Goal: Information Seeking & Learning: Learn about a topic

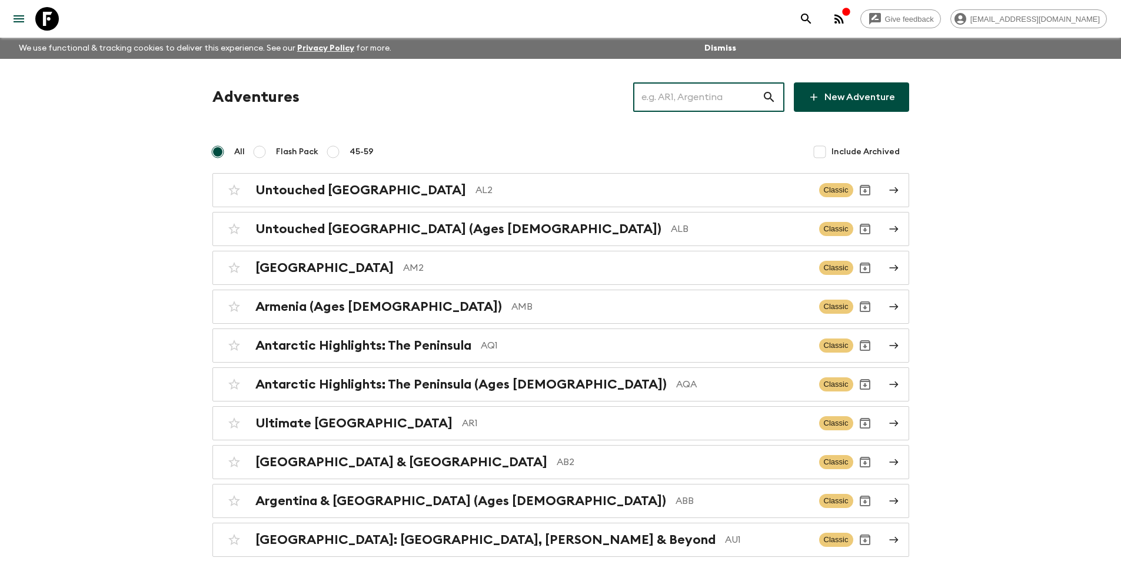
click at [682, 83] on input "text" at bounding box center [697, 97] width 129 height 33
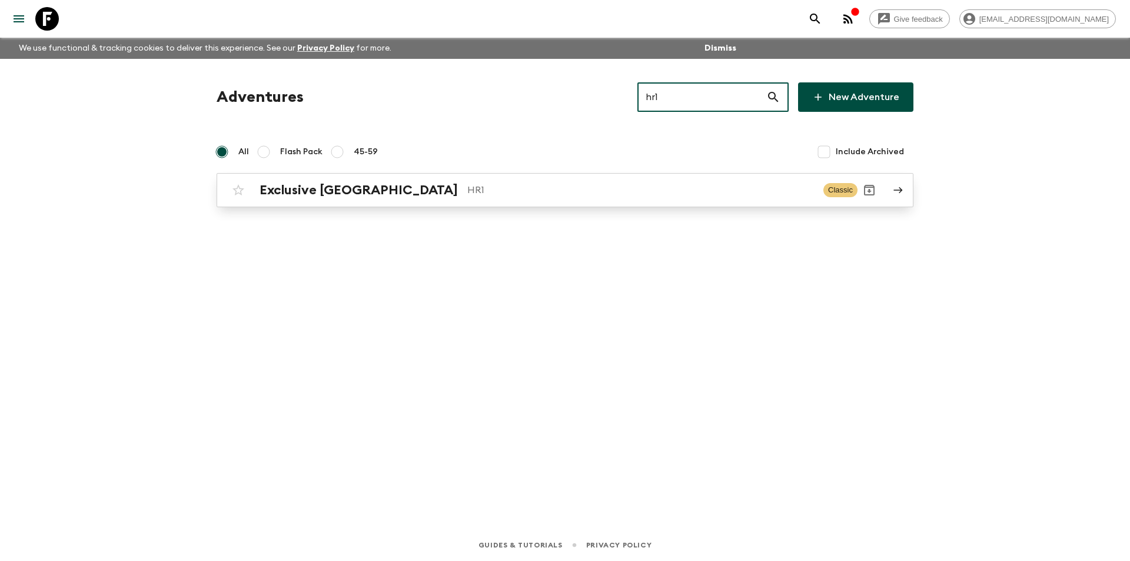
type input "hr1"
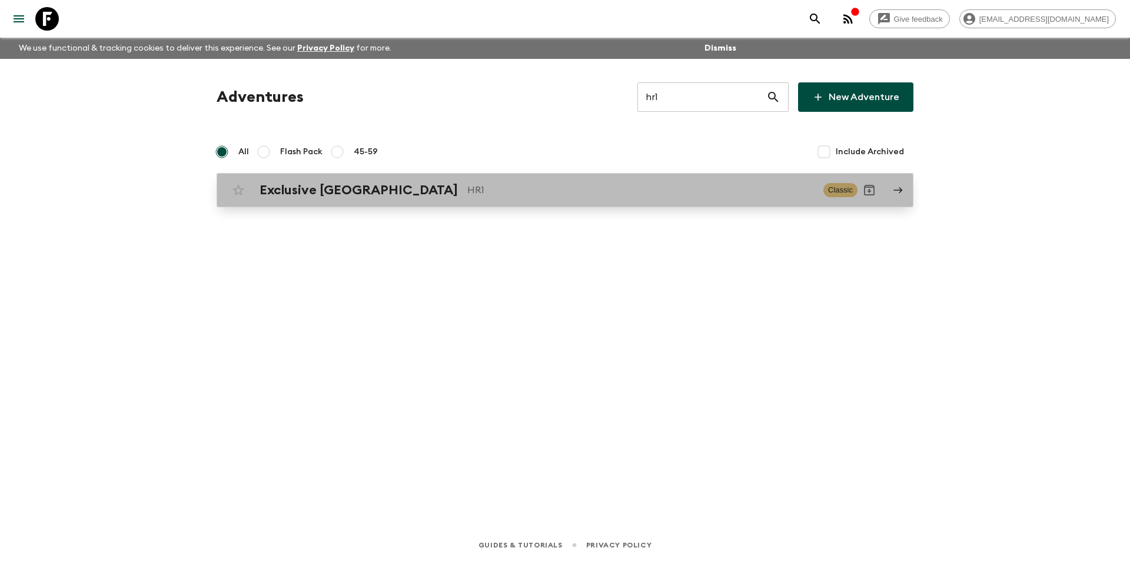
click at [536, 195] on p "HR1" at bounding box center [640, 190] width 347 height 14
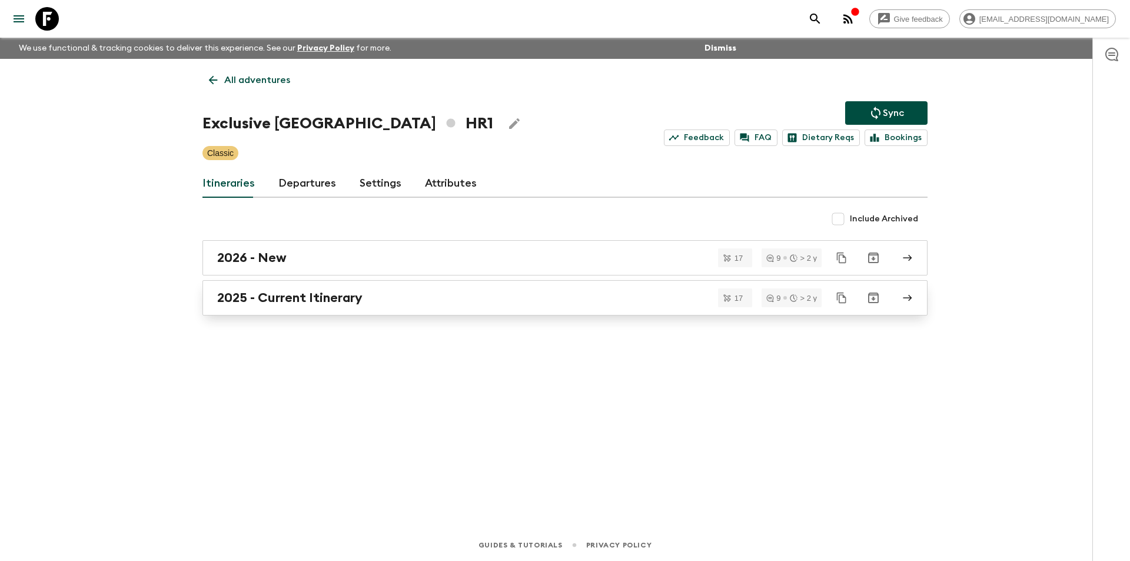
click at [452, 297] on div "2025 - Current Itinerary" at bounding box center [553, 297] width 673 height 15
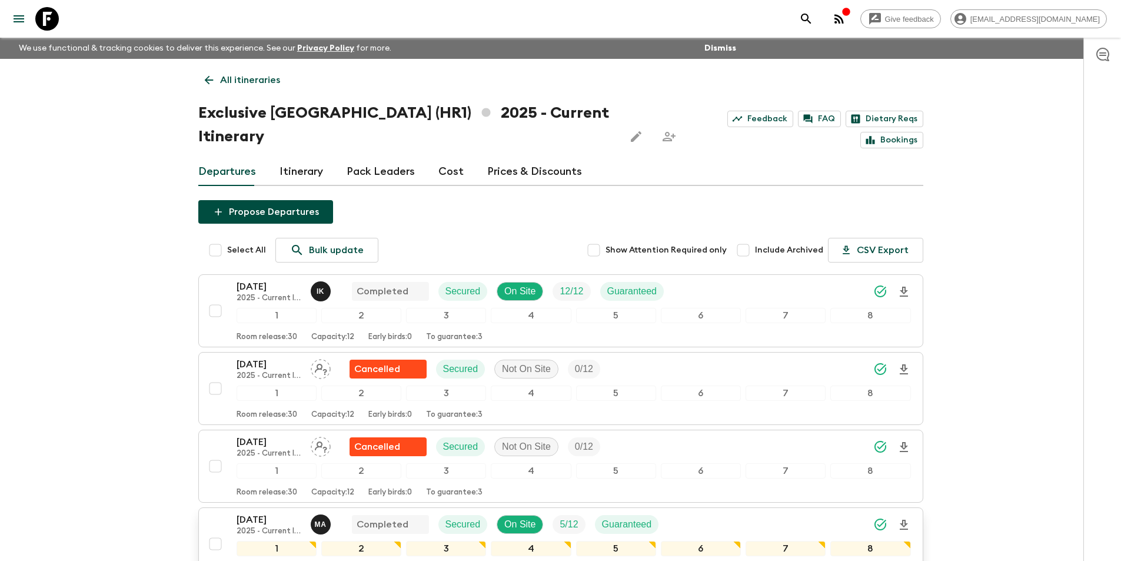
scroll to position [294, 0]
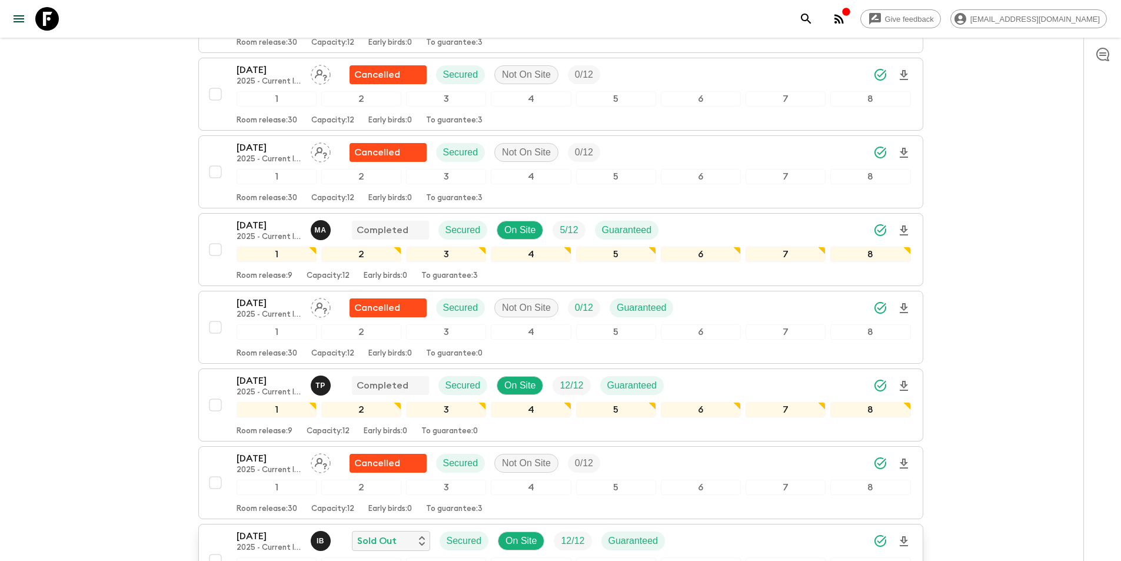
click at [260, 543] on p "2025 - Current Itinerary" at bounding box center [269, 547] width 65 height 9
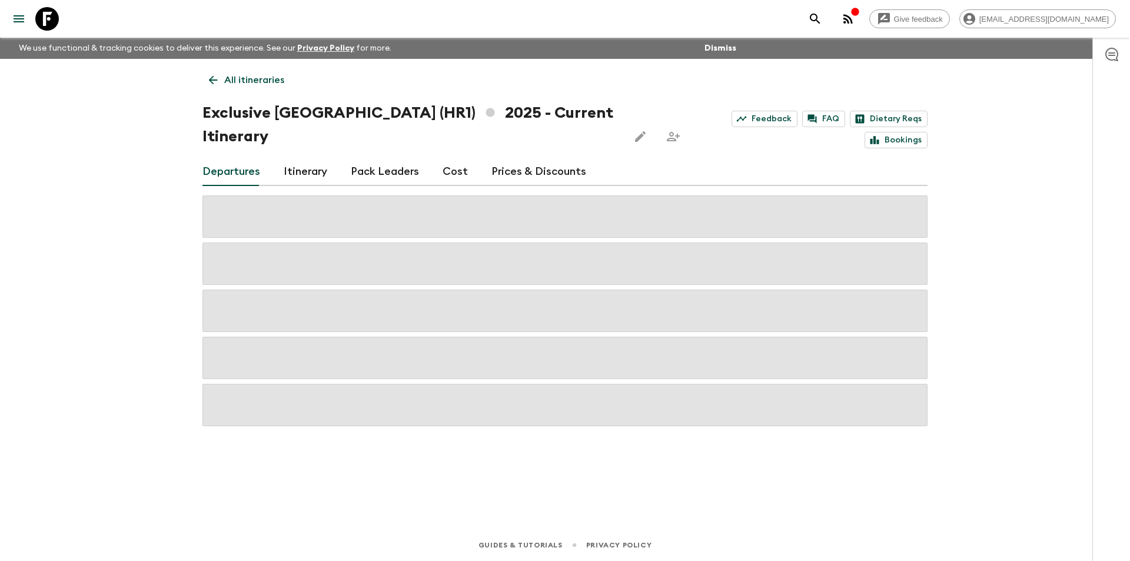
click at [463, 158] on div "Departures Itinerary Pack Leaders Cost Prices & Discounts" at bounding box center [565, 172] width 725 height 28
click at [449, 158] on link "Cost" at bounding box center [455, 172] width 25 height 28
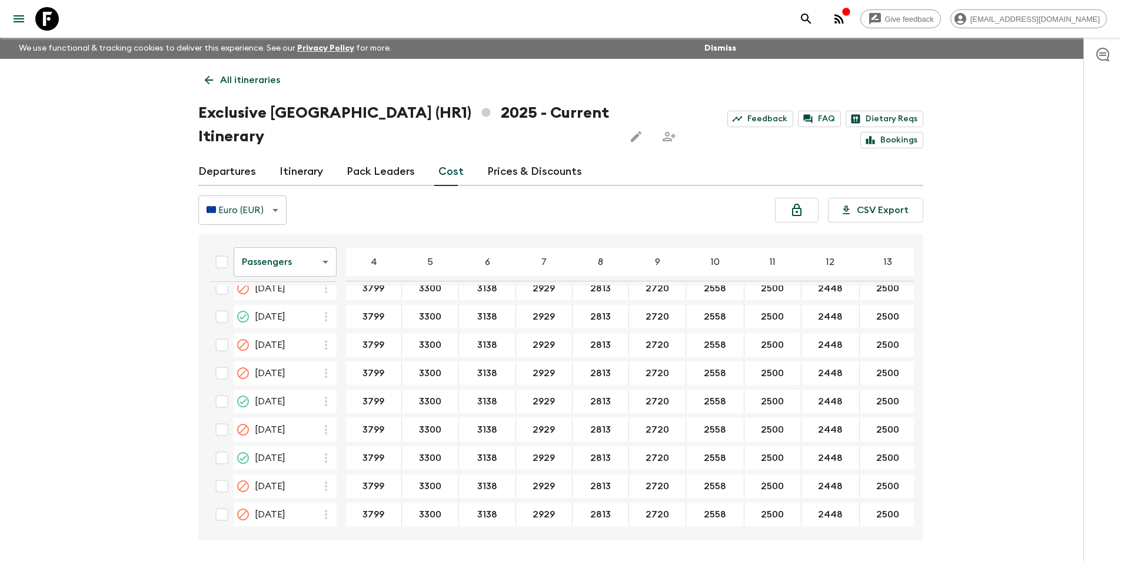
scroll to position [289, 0]
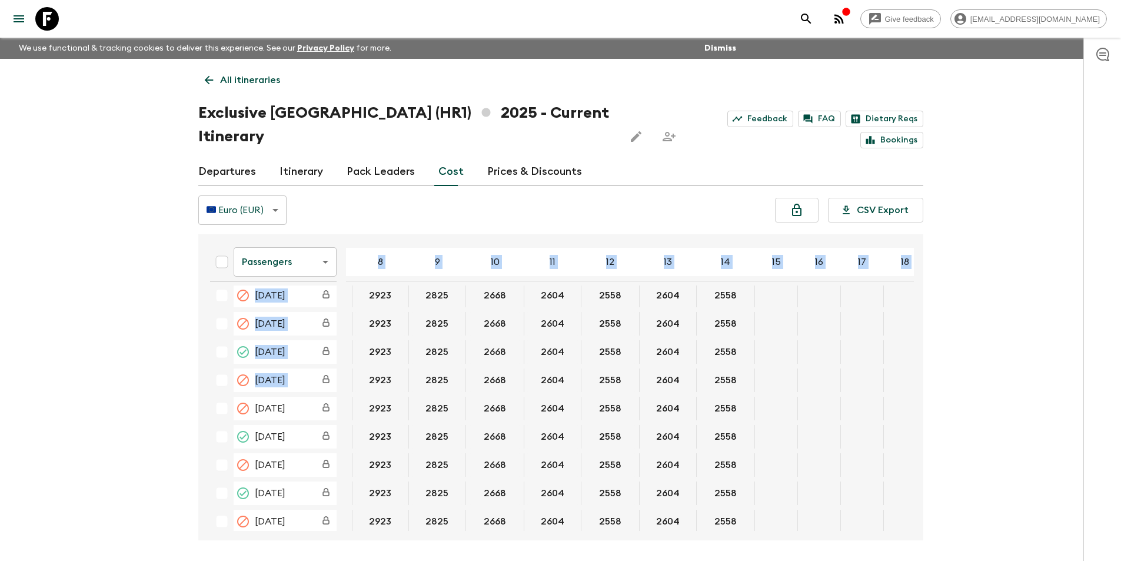
drag, startPoint x: 914, startPoint y: 359, endPoint x: 911, endPoint y: 383, distance: 24.3
click at [911, 383] on div "Passengers passengersCost ​ 4 5 6 7 8 9 10 11 12 13 14 15 16 17 18 [DATE] 3666 …" at bounding box center [560, 387] width 725 height 306
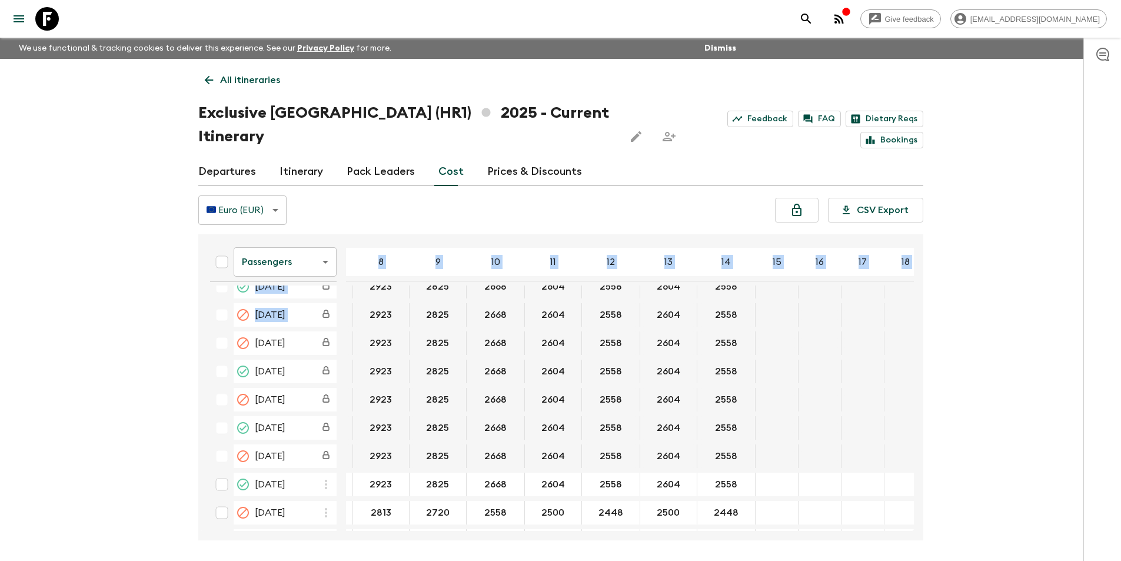
scroll to position [354, 0]
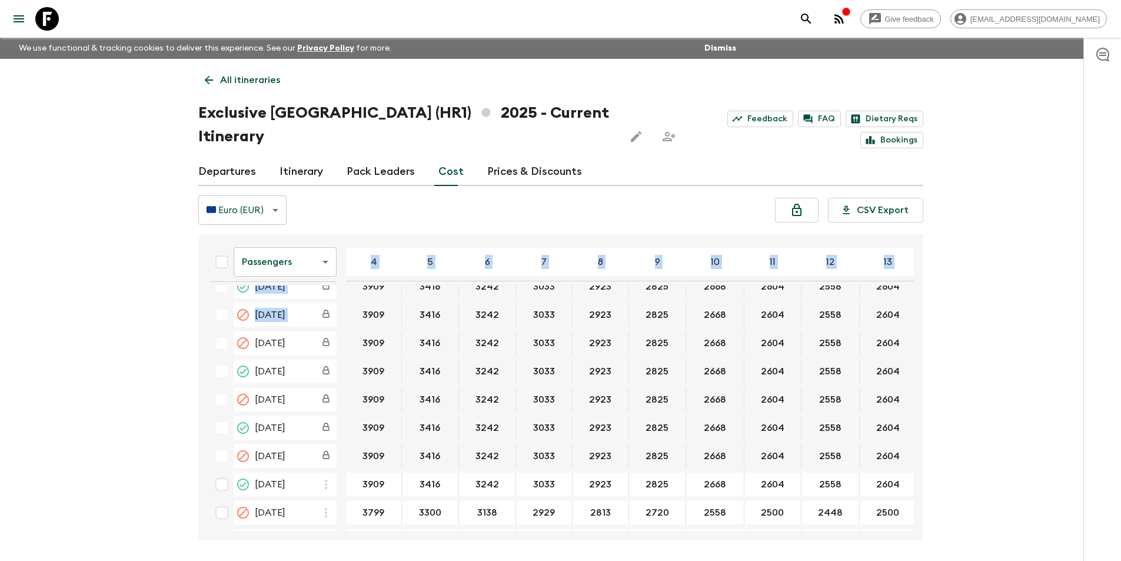
click at [529, 195] on div "🇪🇺 Euro (EUR) EUR ​ CSV Export" at bounding box center [560, 209] width 725 height 29
click at [261, 243] on body "Give feedback [EMAIL_ADDRESS][DOMAIN_NAME] We use functional & tracking cookies…" at bounding box center [560, 302] width 1121 height 605
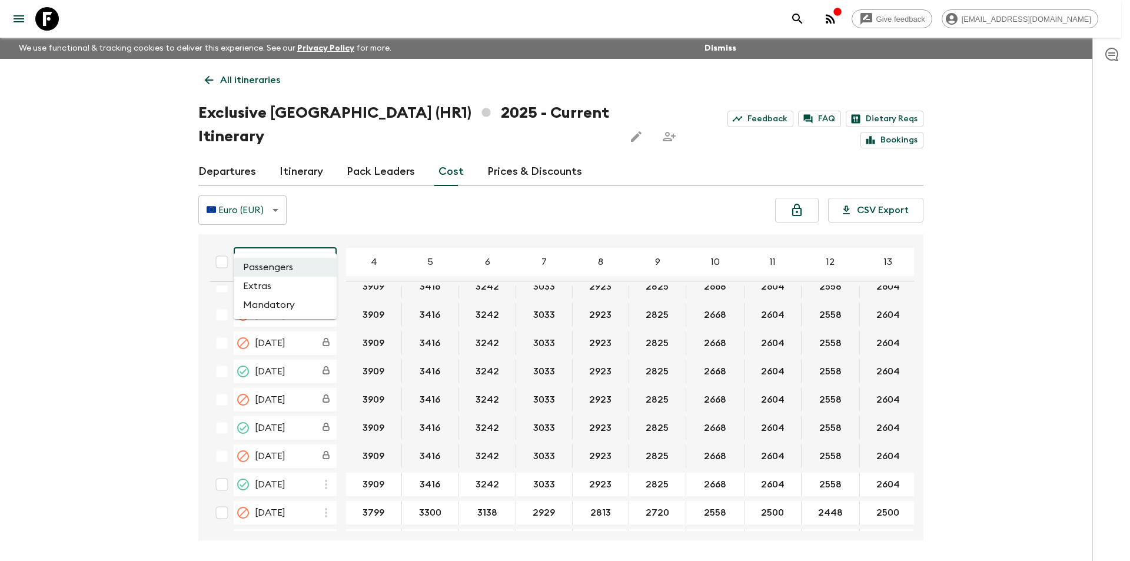
click at [261, 281] on li "Extras" at bounding box center [285, 286] width 103 height 19
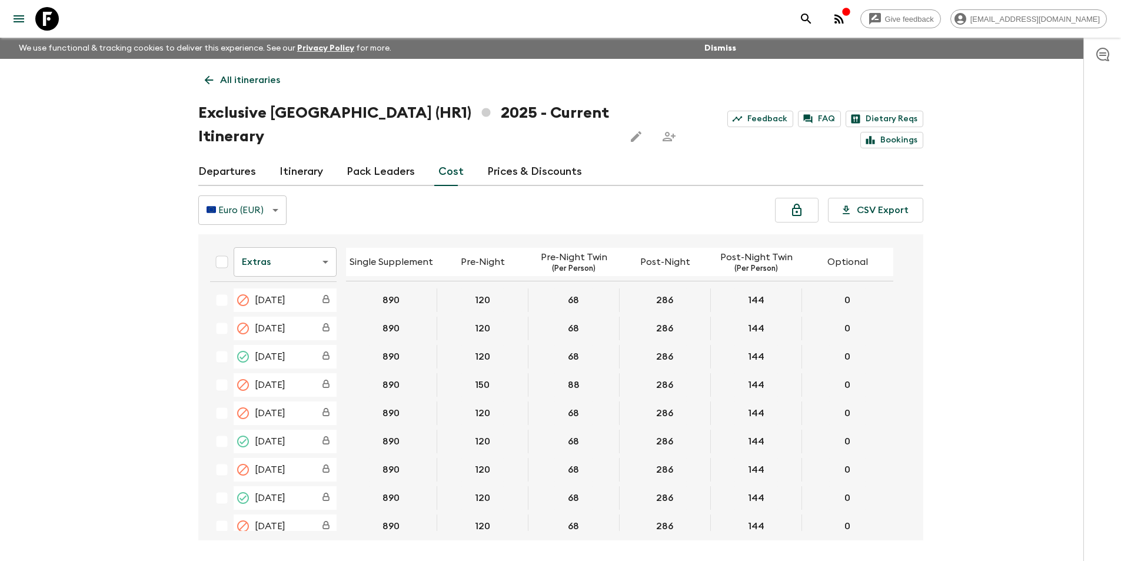
scroll to position [351, 0]
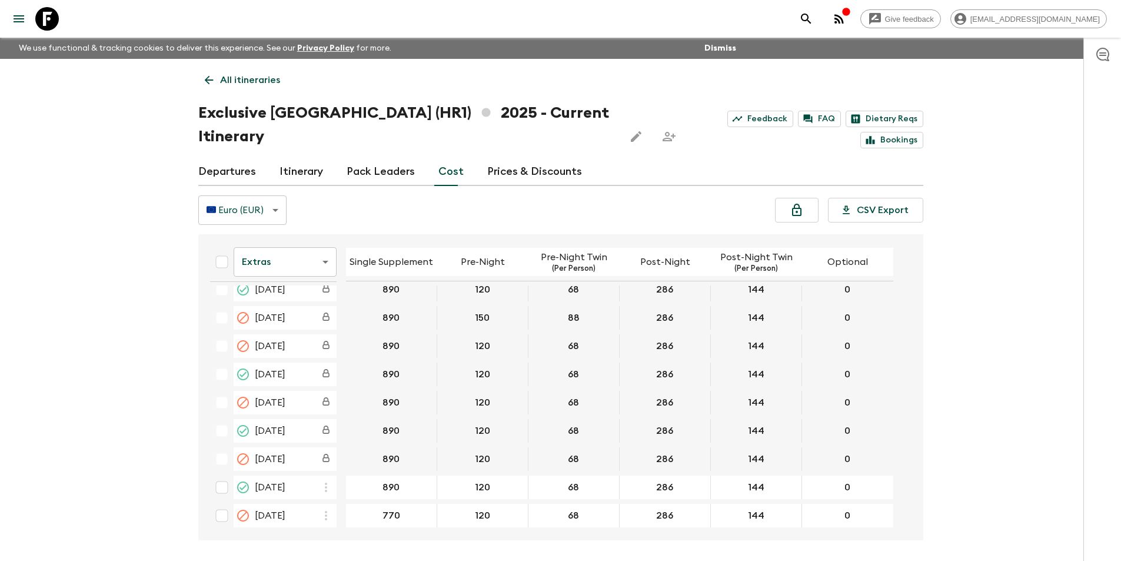
click at [67, 25] on div "Give feedback [EMAIL_ADDRESS][DOMAIN_NAME]" at bounding box center [560, 19] width 1121 height 38
click at [52, 25] on icon at bounding box center [47, 19] width 24 height 24
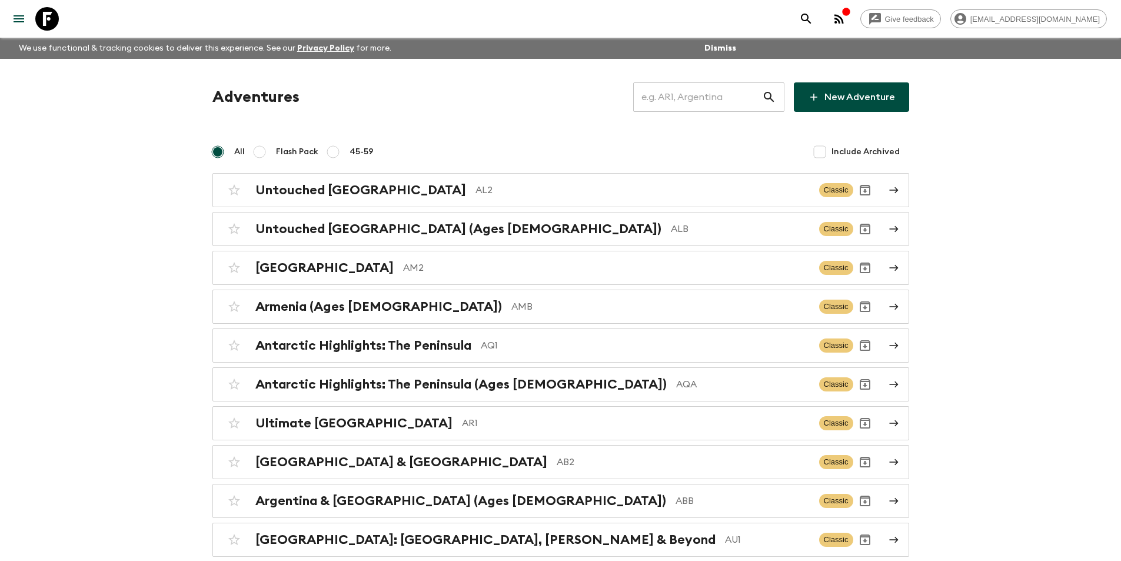
click at [639, 101] on div "Adventures ​ New Adventure" at bounding box center [561, 96] width 697 height 29
click at [693, 92] on input "text" at bounding box center [697, 97] width 129 height 33
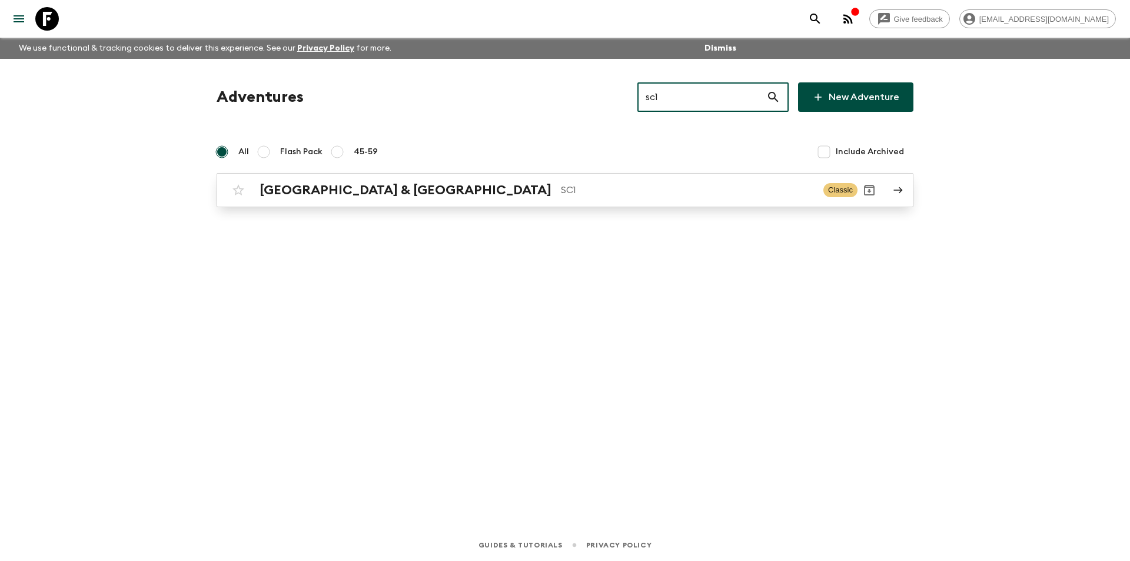
type input "sc1"
click at [561, 183] on p "SC1" at bounding box center [687, 190] width 253 height 14
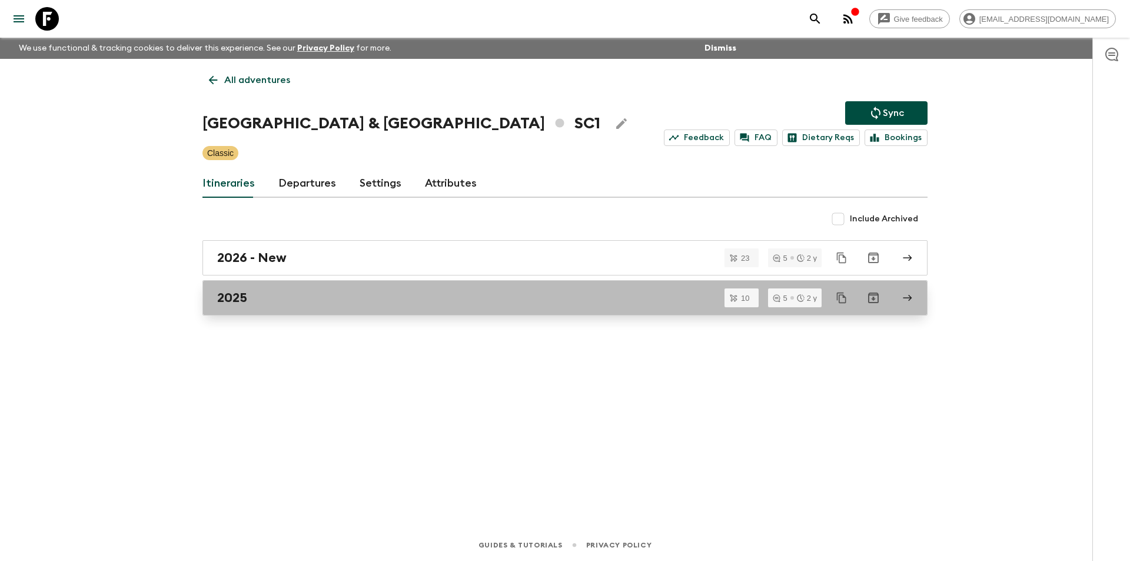
click at [329, 304] on div "2025" at bounding box center [553, 297] width 673 height 15
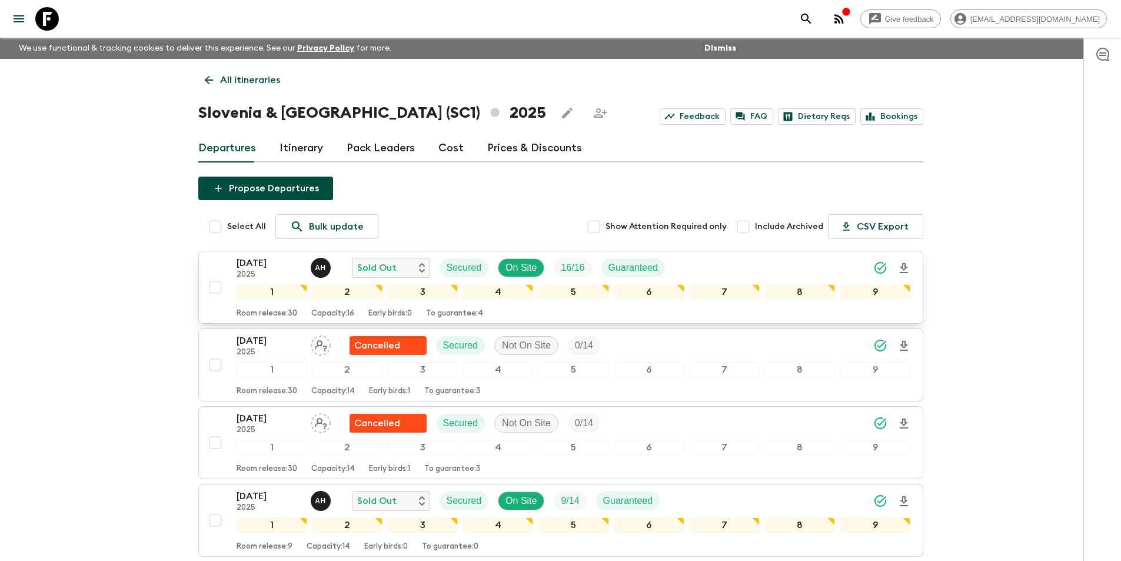
click at [273, 269] on p "[DATE]" at bounding box center [269, 263] width 65 height 14
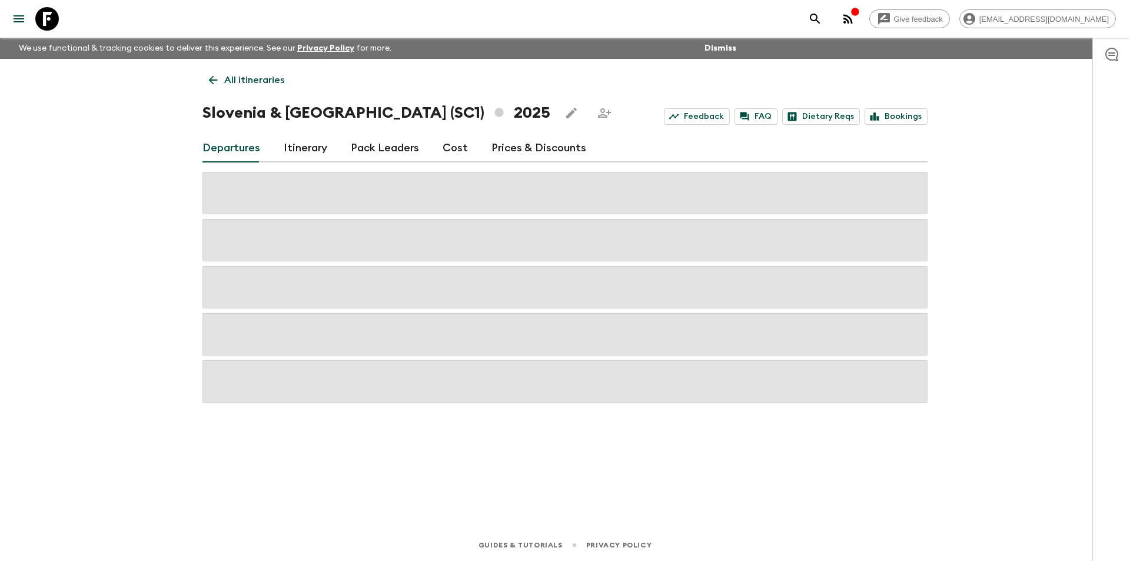
click at [444, 151] on link "Cost" at bounding box center [455, 148] width 25 height 28
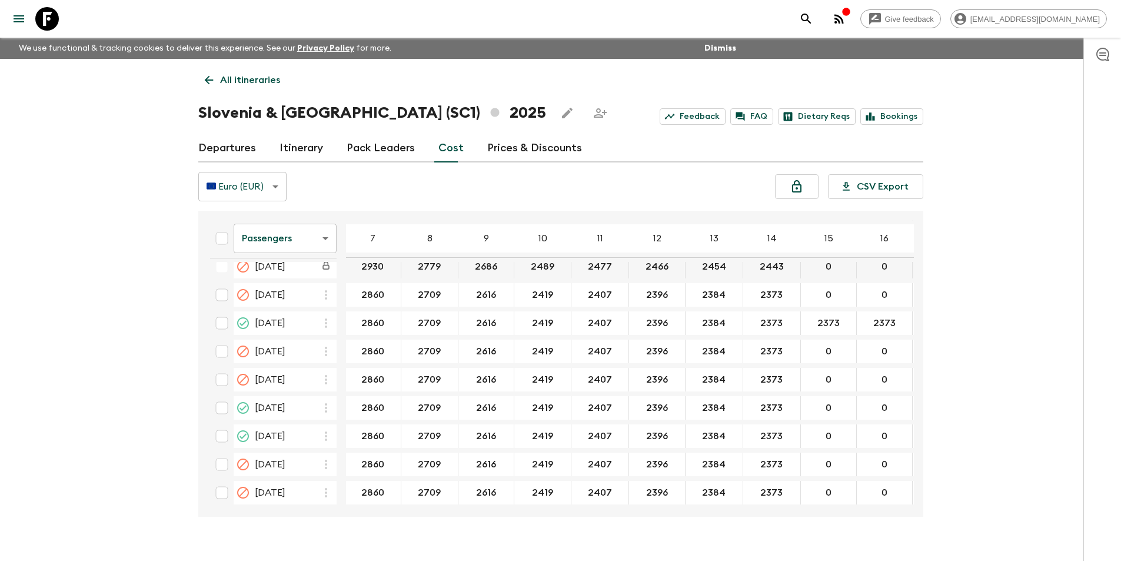
scroll to position [294, 180]
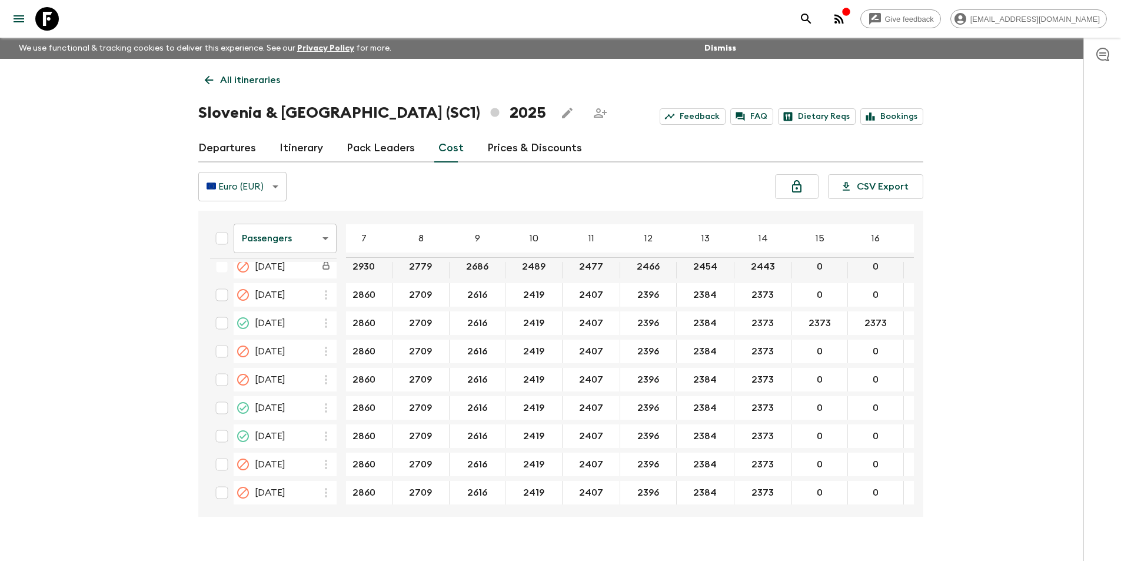
click at [302, 237] on body "Give feedback [EMAIL_ADDRESS][DOMAIN_NAME] We use functional & tracking cookies…" at bounding box center [560, 291] width 1121 height 582
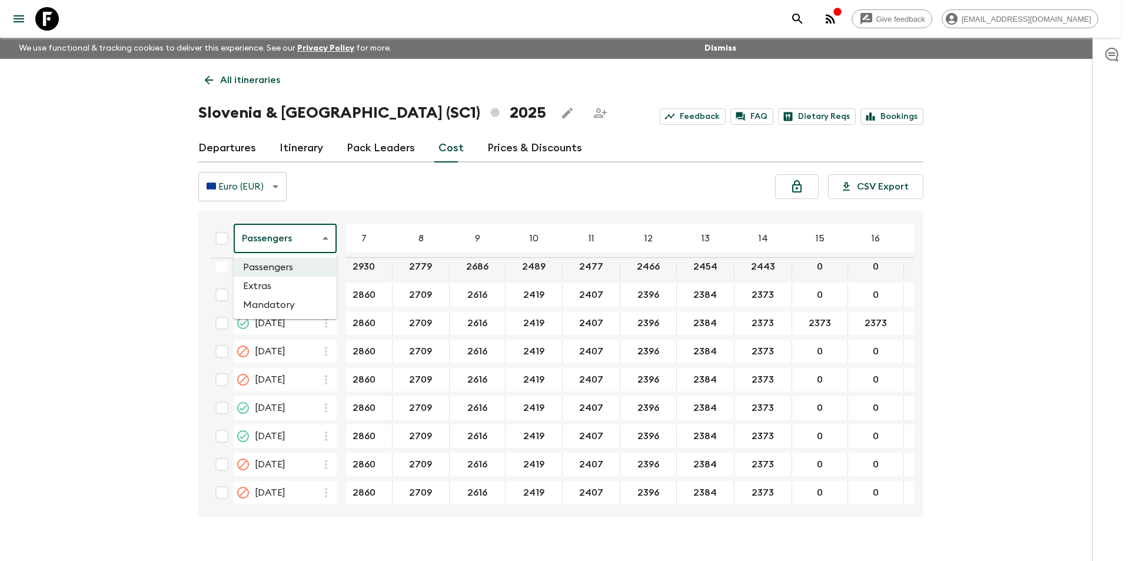
click at [293, 287] on li "Extras" at bounding box center [285, 286] width 103 height 19
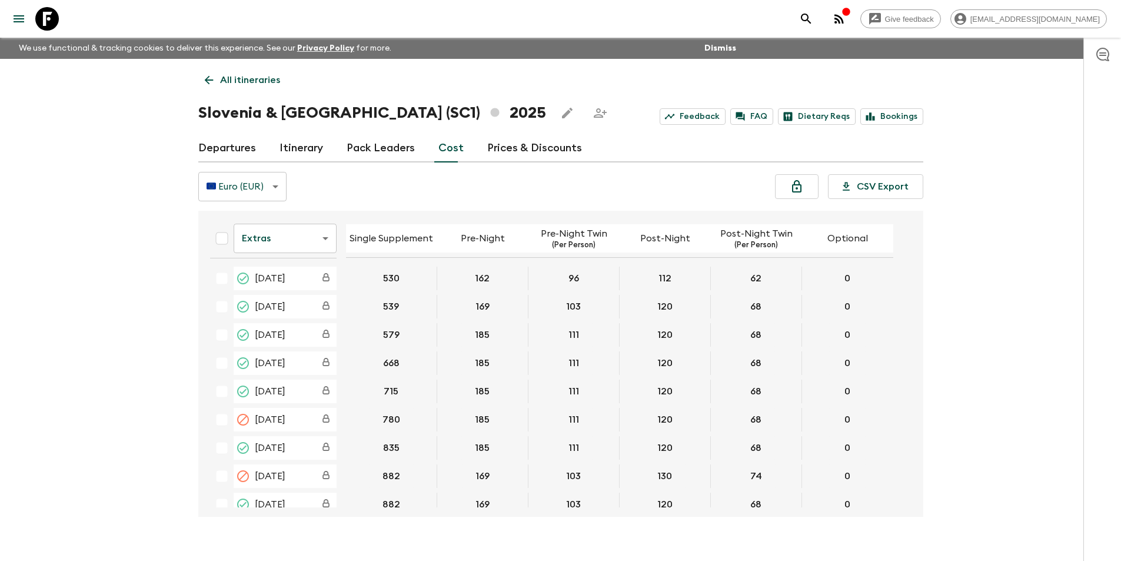
scroll to position [294, 0]
